Goal: Navigation & Orientation: Find specific page/section

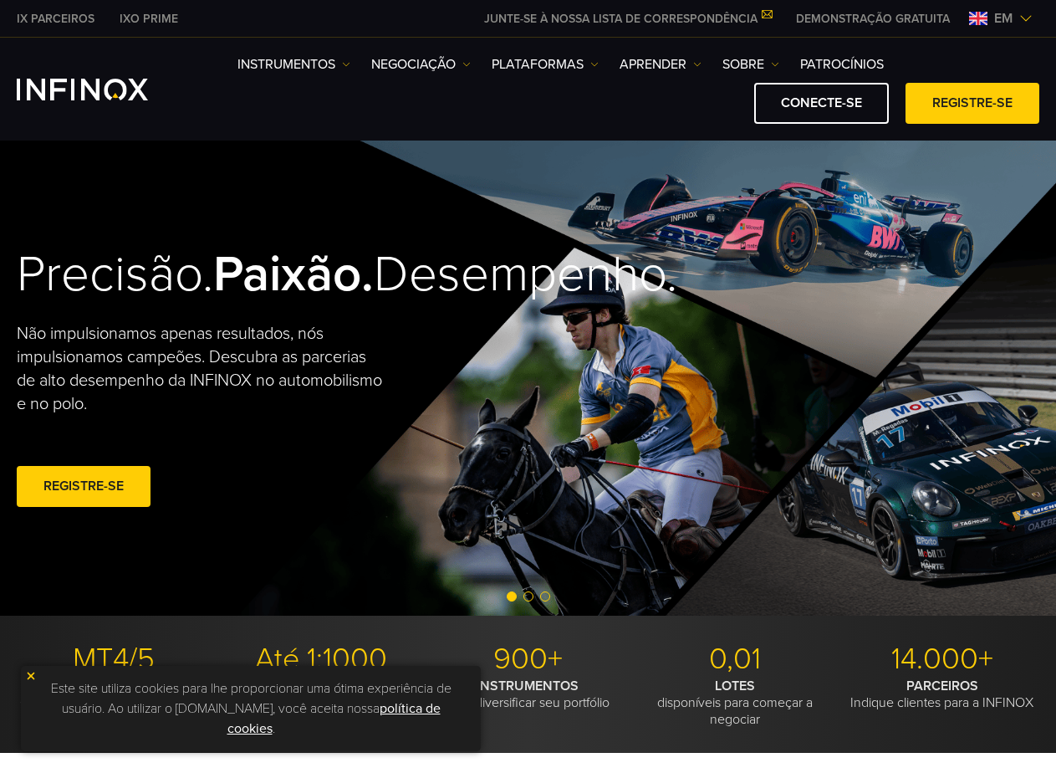
click at [1019, 16] on img at bounding box center [1025, 18] width 13 height 13
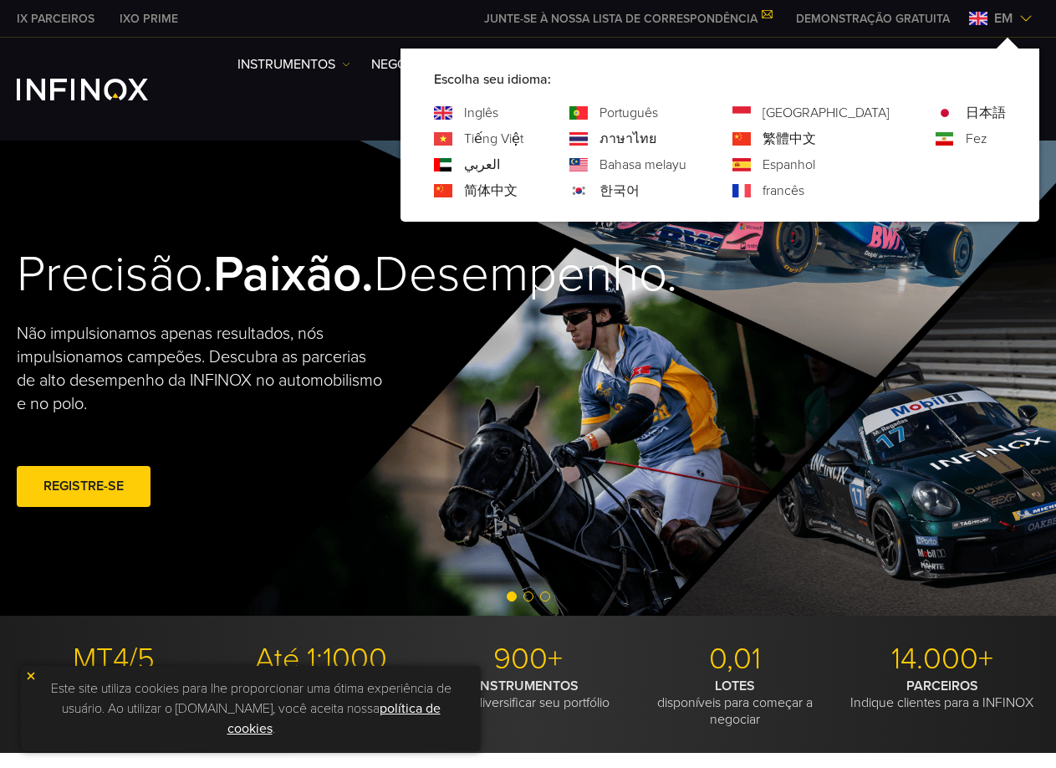
click at [658, 105] on font "Português" at bounding box center [629, 113] width 59 height 17
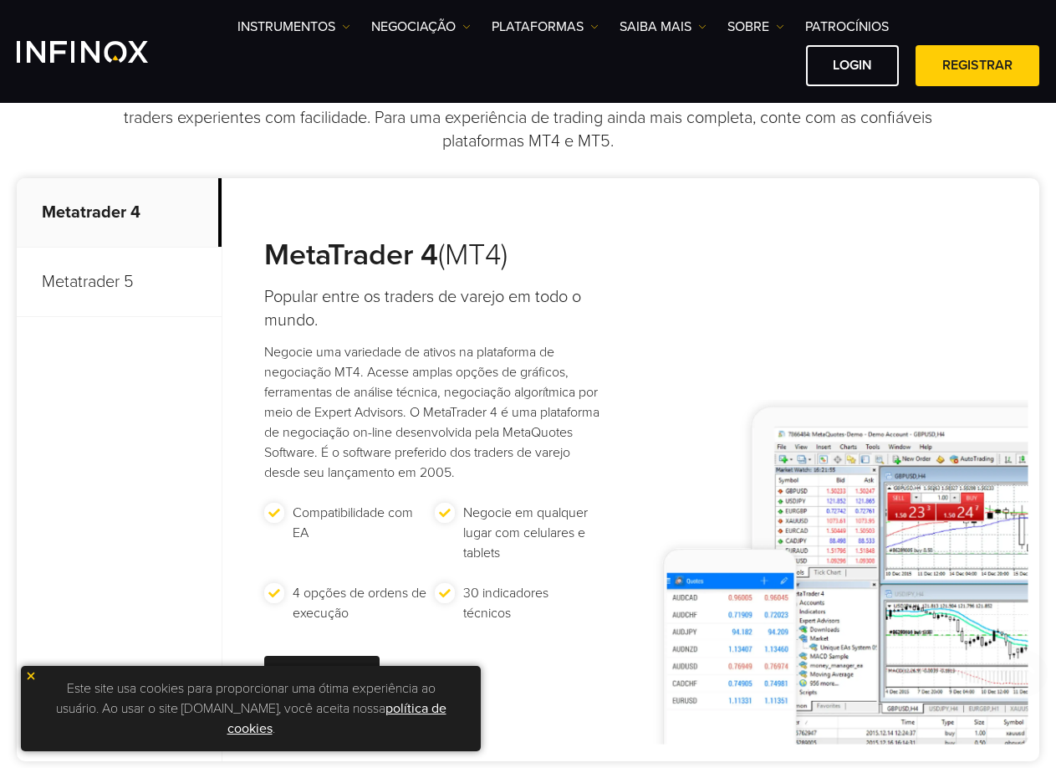
scroll to position [836, 0]
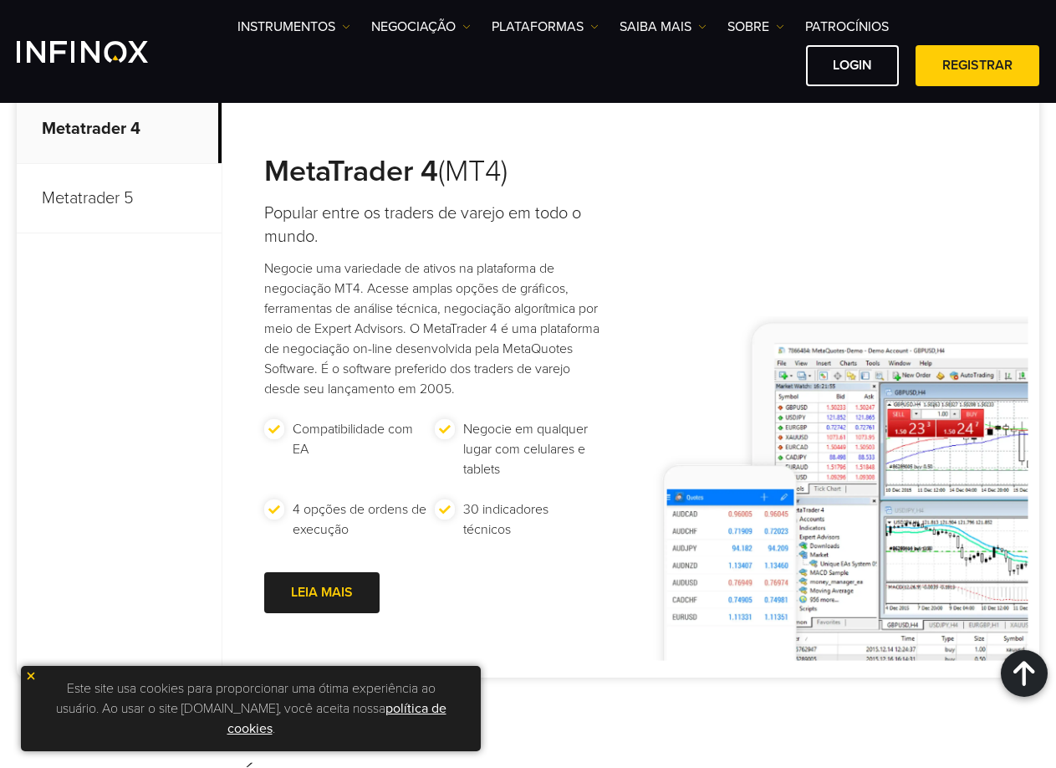
click at [124, 202] on p "Metatrader 5" at bounding box center [119, 198] width 205 height 69
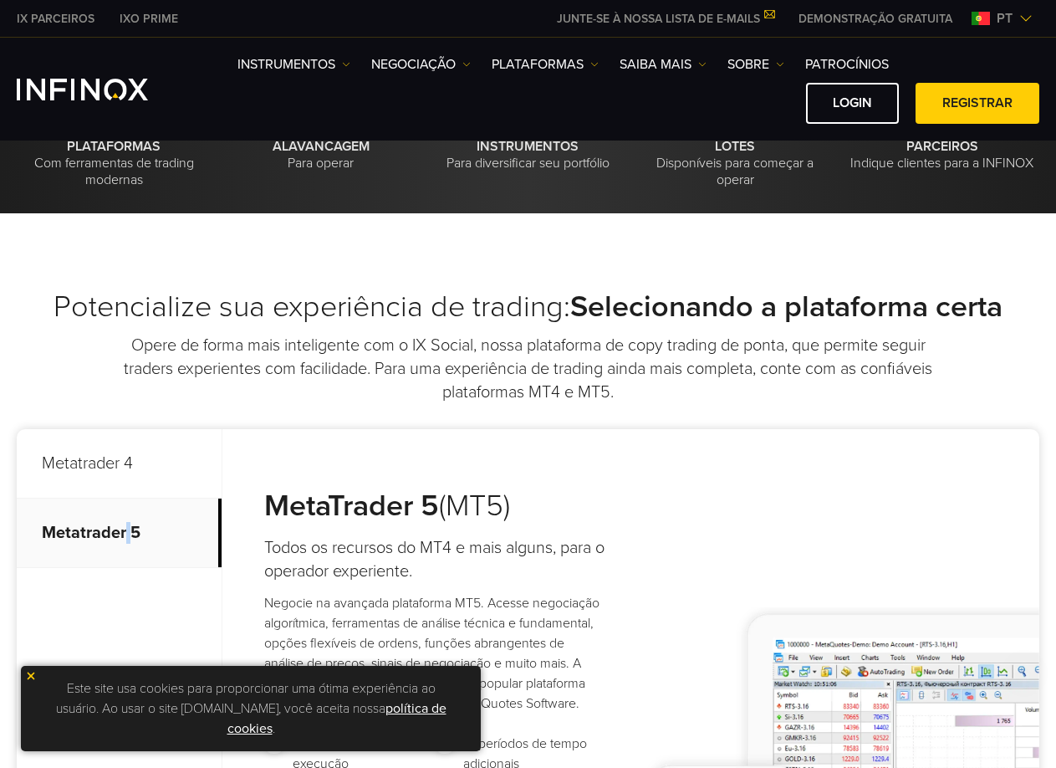
scroll to position [0, 0]
